Goal: Check status: Check status

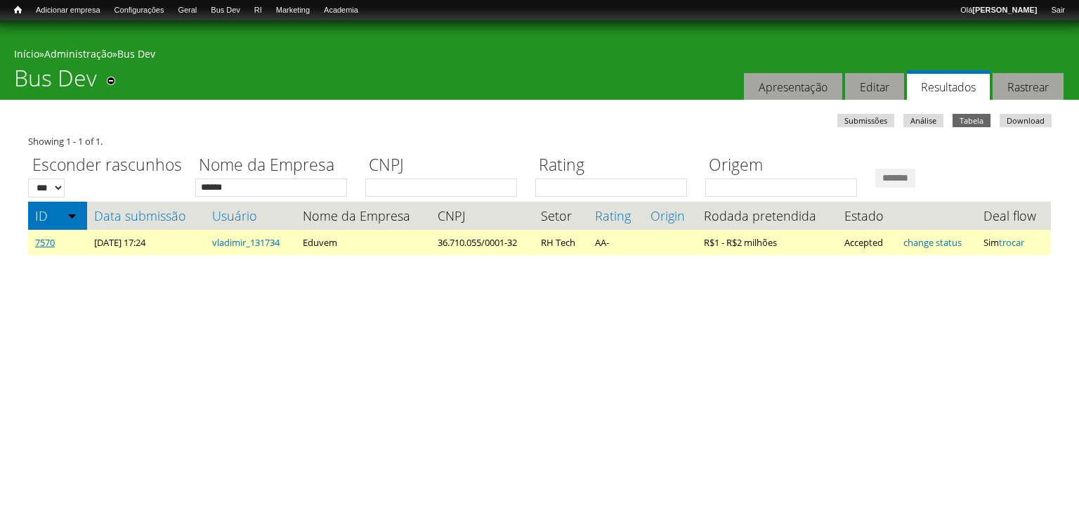
click at [44, 239] on link "7570" at bounding box center [45, 242] width 20 height 13
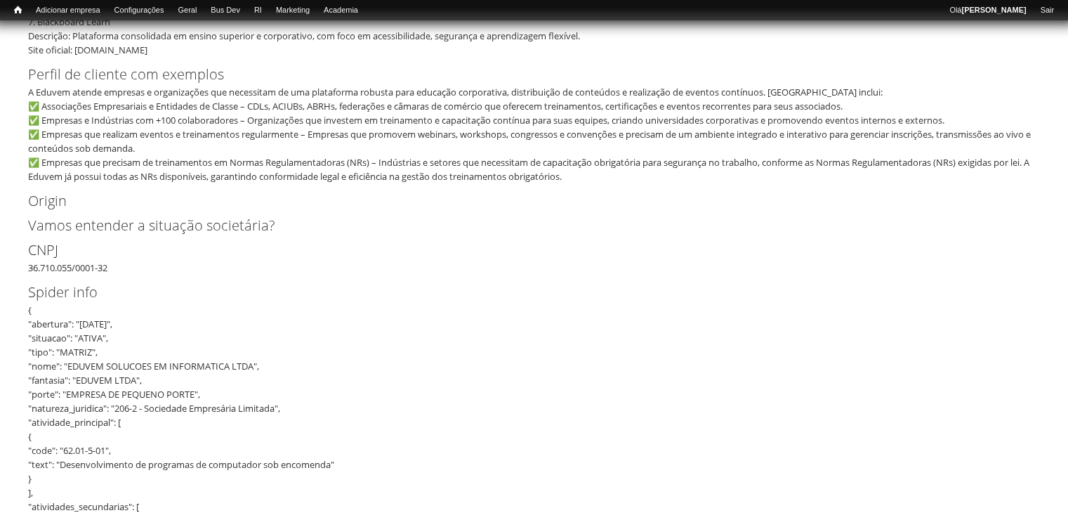
scroll to position [1081, 0]
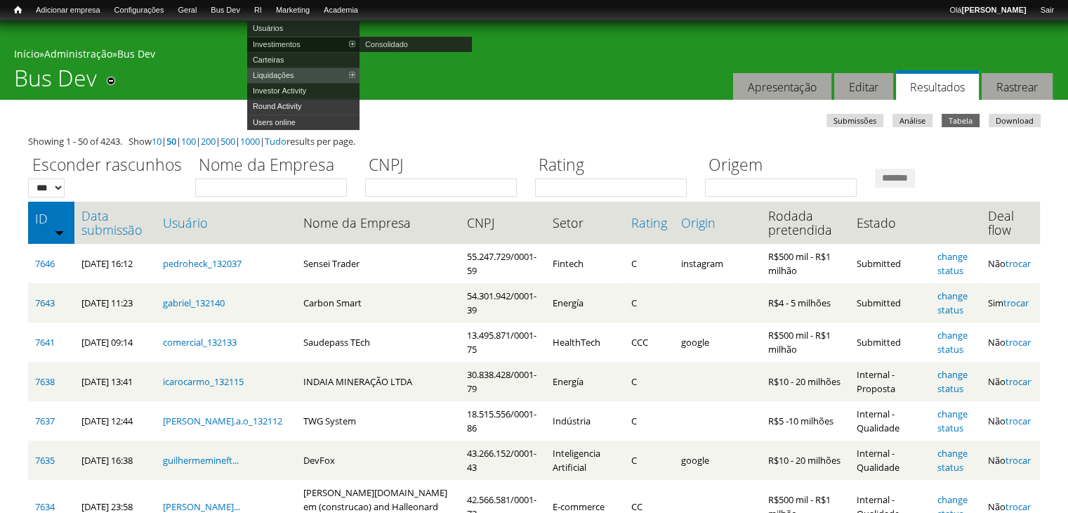
click at [277, 42] on link "Investimentos" at bounding box center [303, 44] width 112 height 15
